Goal: Information Seeking & Learning: Learn about a topic

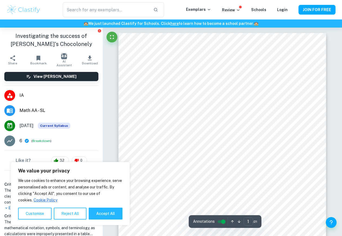
click at [238, 223] on icon "button" at bounding box center [239, 221] width 4 height 4
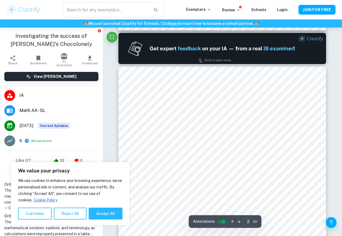
click at [238, 223] on icon "button" at bounding box center [239, 221] width 4 height 4
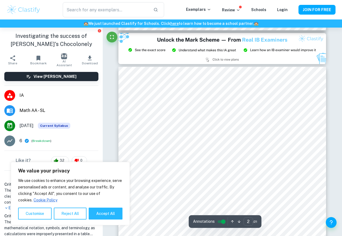
type input "3"
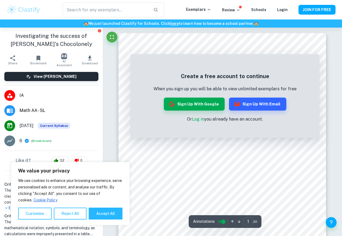
scroll to position [227, 0]
